Goal: Information Seeking & Learning: Check status

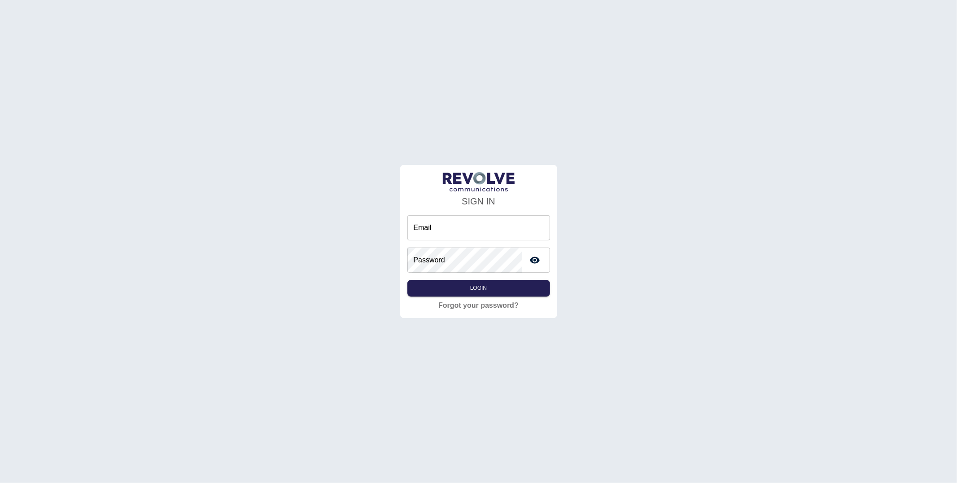
click at [431, 223] on input "Email" at bounding box center [479, 227] width 143 height 25
type input "**********"
click at [491, 287] on button "Login" at bounding box center [479, 288] width 143 height 17
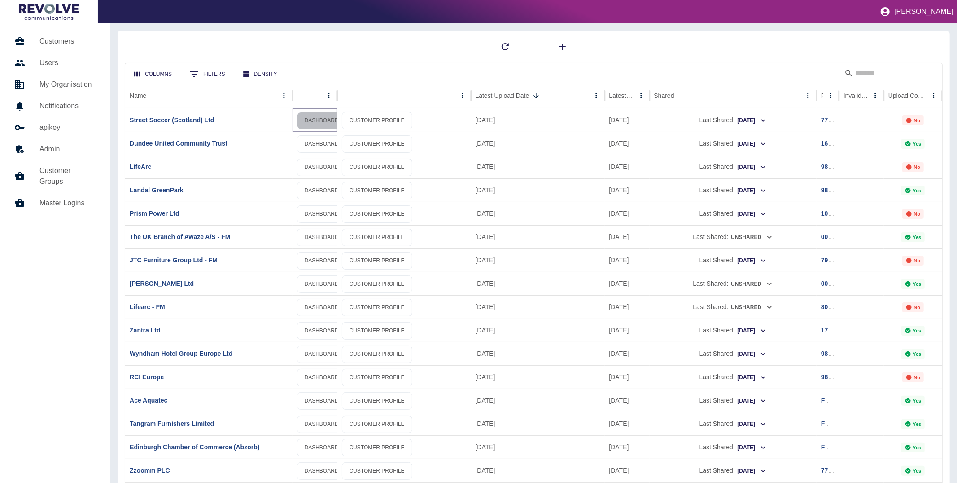
click at [315, 114] on link "DASHBOARD" at bounding box center [321, 121] width 49 height 18
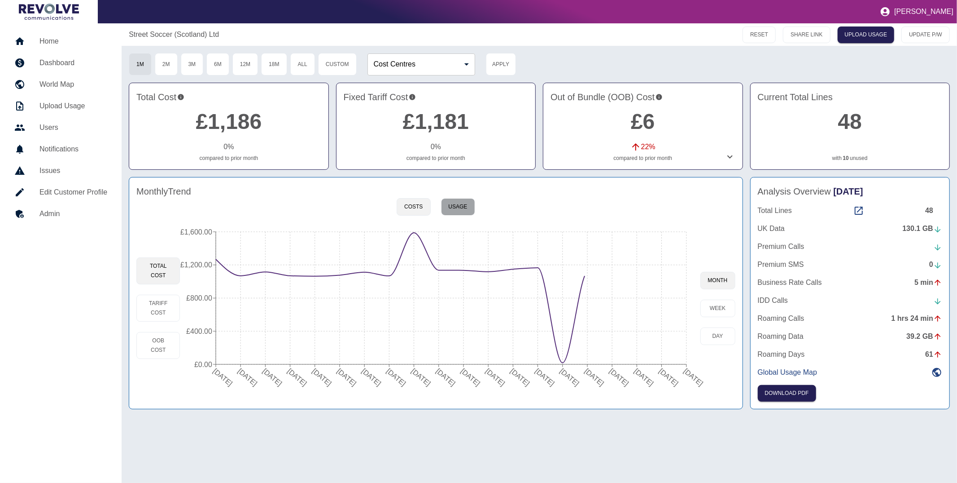
click at [459, 209] on button "Usage" at bounding box center [458, 207] width 34 height 18
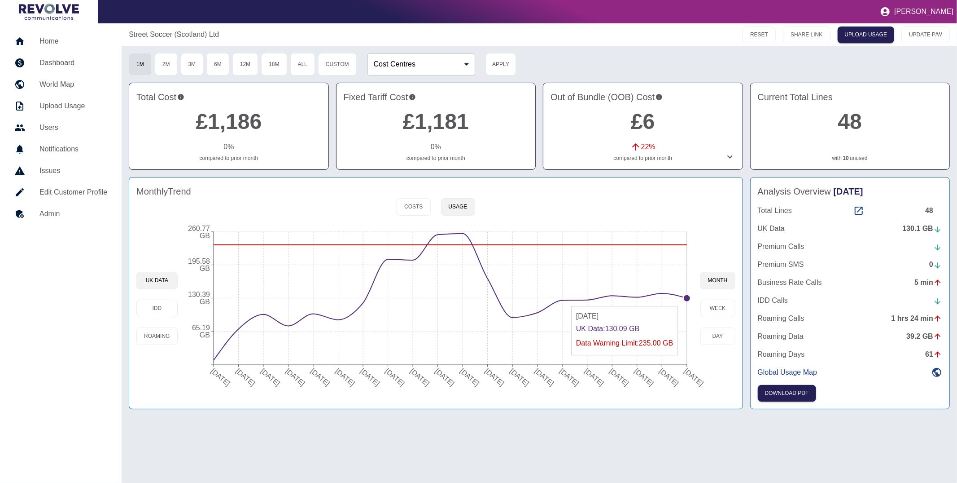
click at [683, 301] on icon "[DATE] [DATE] [DATE] [DATE] [DATE] [DATE] [DATE] [DATE] [DATE] [DATE] [DATE] [D…" at bounding box center [439, 308] width 523 height 171
click at [686, 298] on circle at bounding box center [687, 297] width 7 height 7
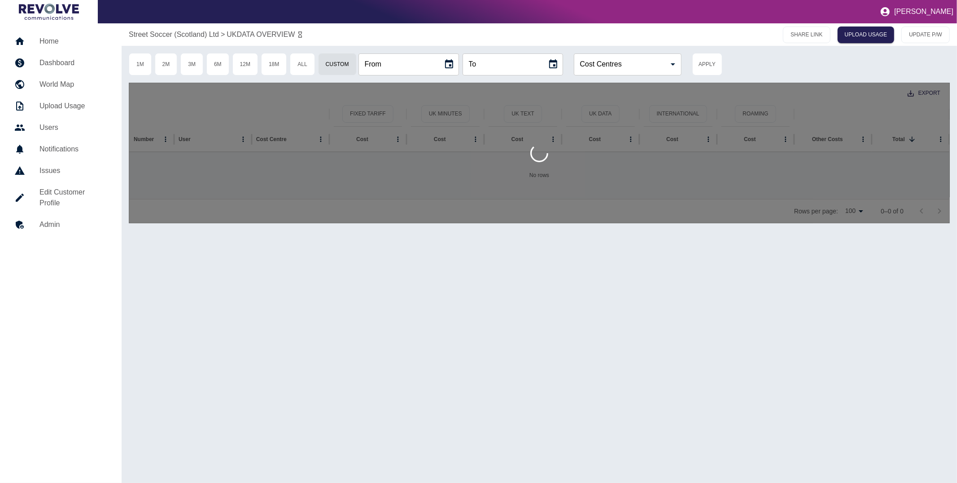
type input "**********"
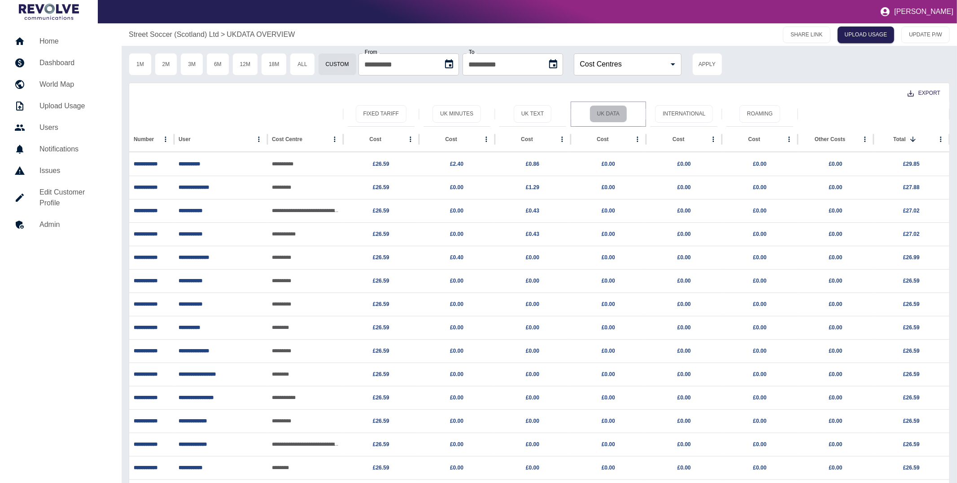
click at [623, 116] on button "UK Data" at bounding box center [609, 114] width 38 height 18
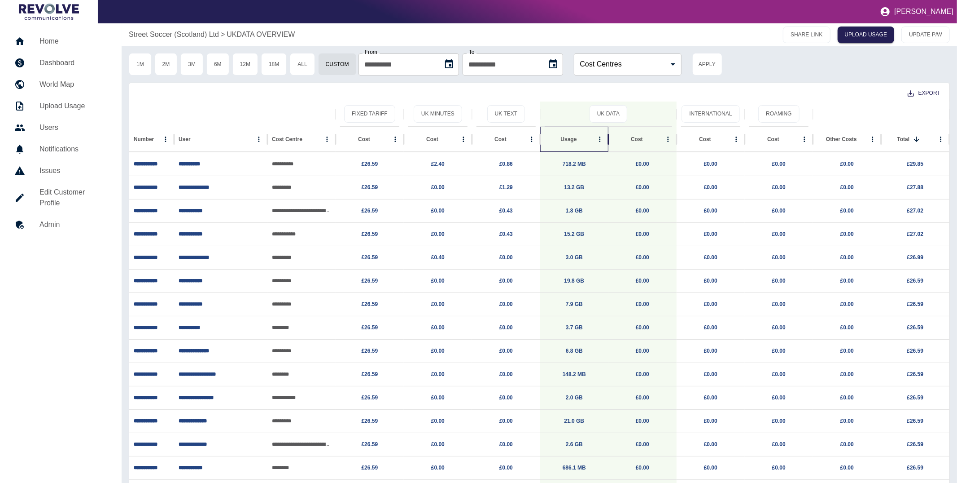
click at [569, 137] on div "Usage" at bounding box center [569, 139] width 16 height 6
click at [164, 33] on p "Street Soccer (Scotland) Ltd" at bounding box center [174, 34] width 90 height 11
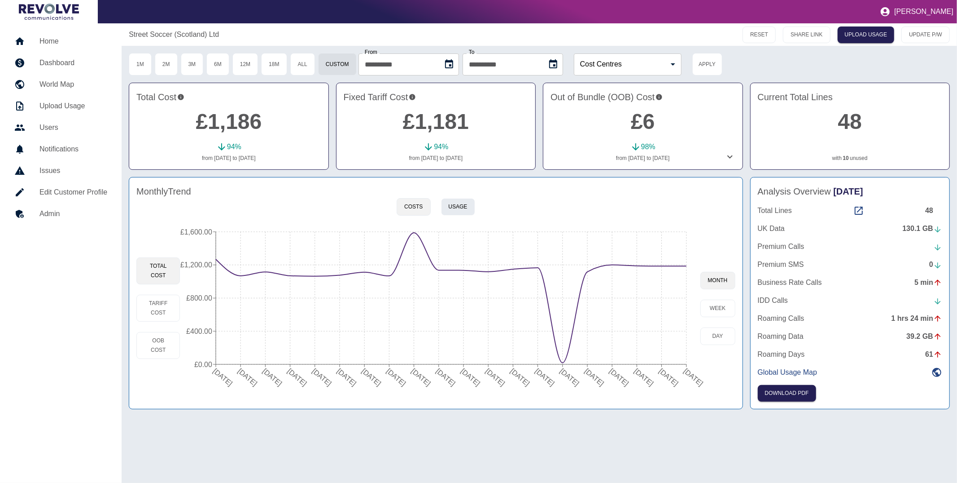
click at [459, 204] on button "Usage" at bounding box center [458, 207] width 34 height 18
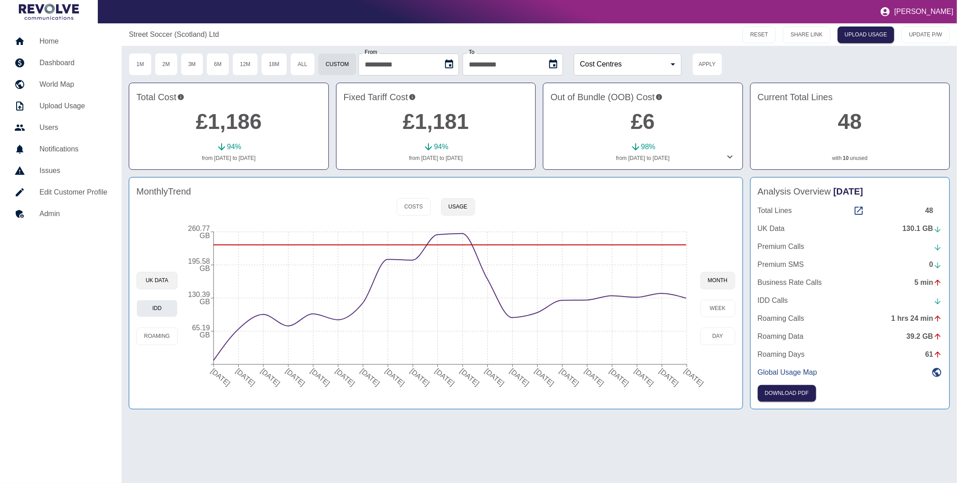
click at [164, 308] on button "IDD" at bounding box center [156, 308] width 41 height 18
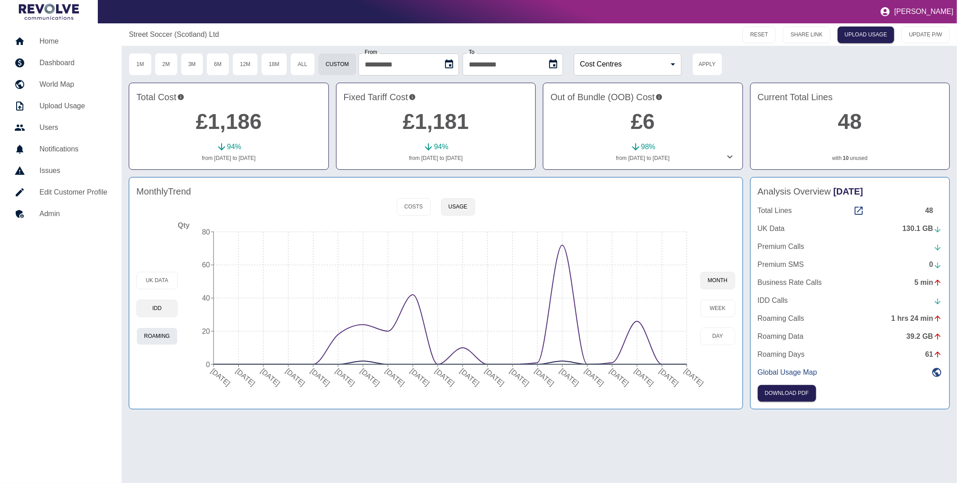
click at [158, 331] on button "Roaming" at bounding box center [156, 336] width 41 height 18
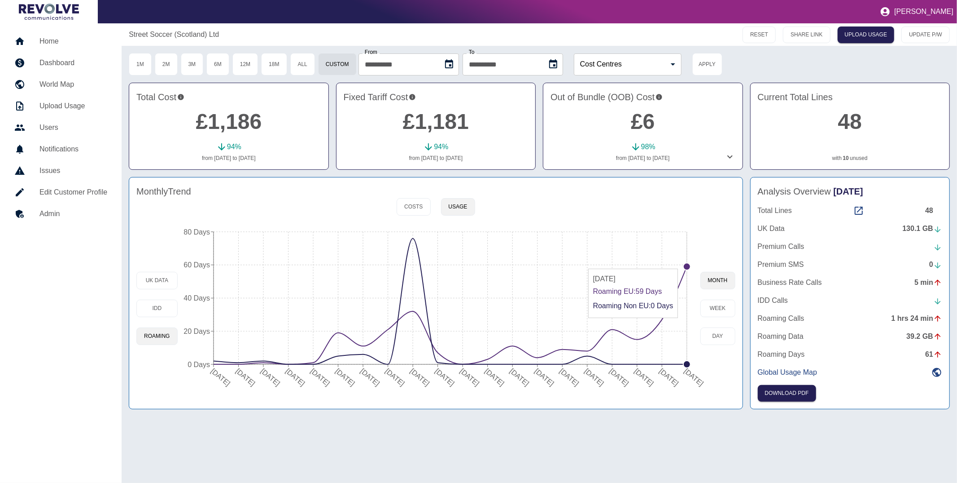
click at [685, 264] on circle at bounding box center [687, 266] width 7 height 7
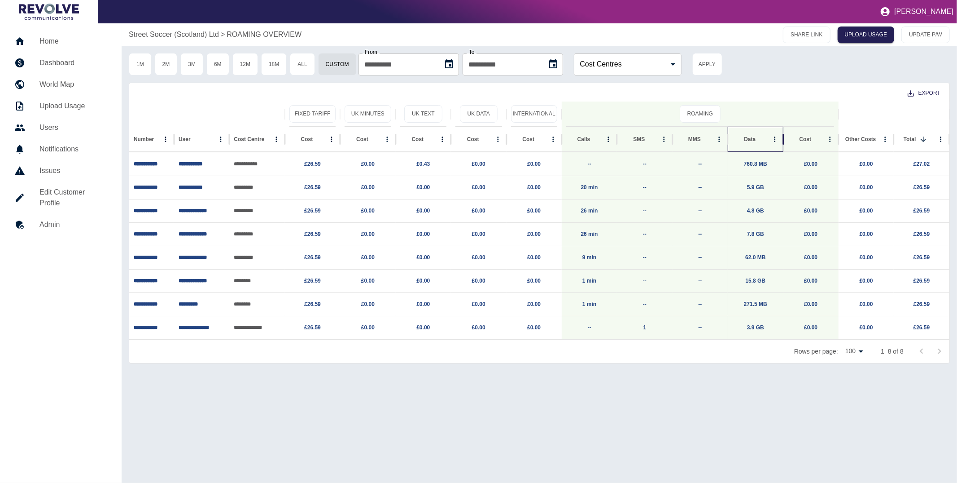
click at [746, 144] on div "Data" at bounding box center [751, 139] width 36 height 25
click at [756, 163] on link "15.8 GB" at bounding box center [756, 164] width 20 height 6
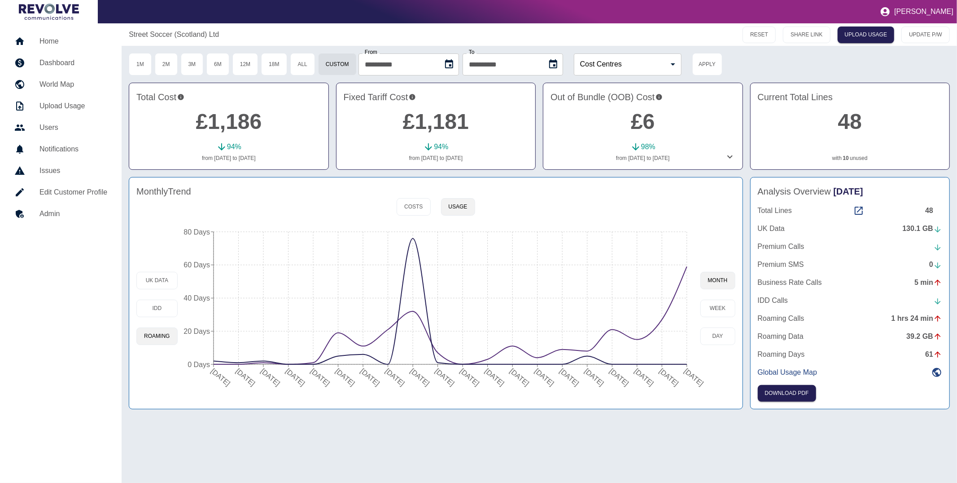
click at [41, 42] on h5 "Home" at bounding box center [73, 41] width 68 height 11
